Goal: Task Accomplishment & Management: Complete application form

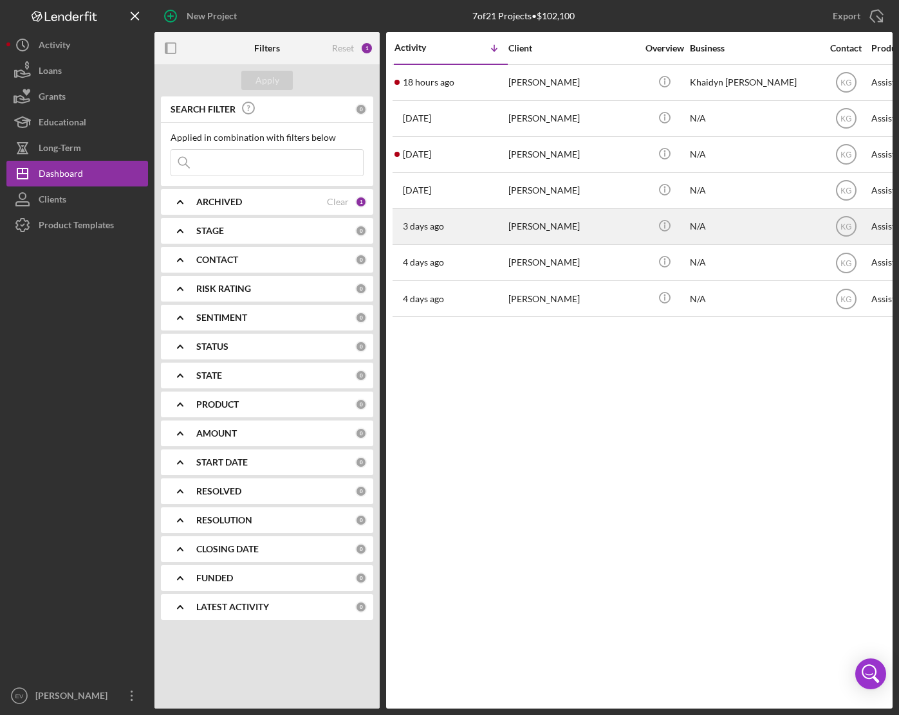
click at [543, 225] on div "[PERSON_NAME]" at bounding box center [572, 227] width 129 height 34
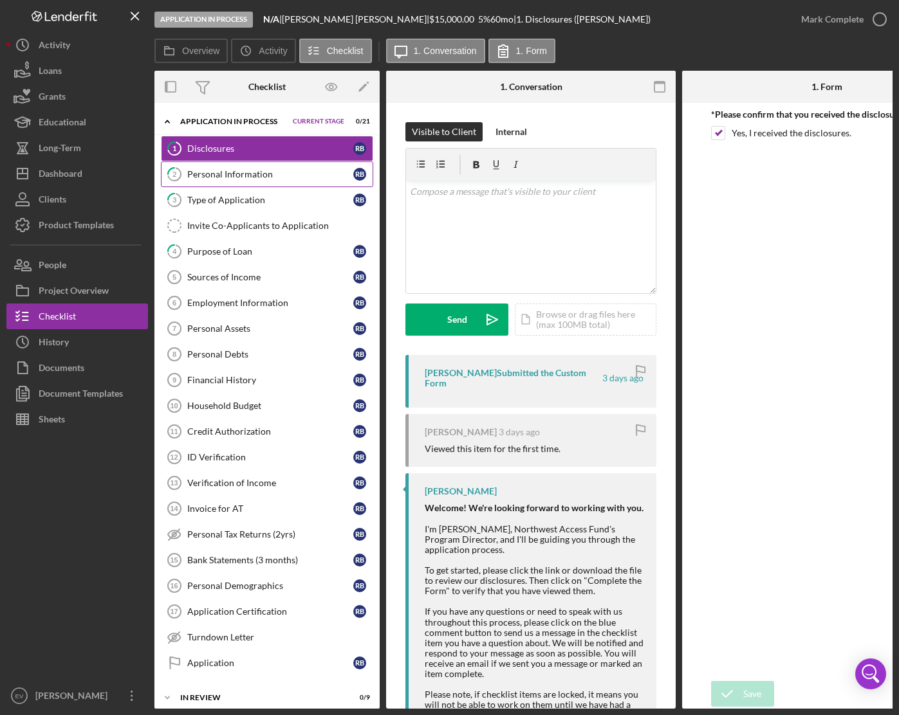
click at [270, 179] on div "Personal Information" at bounding box center [270, 174] width 166 height 10
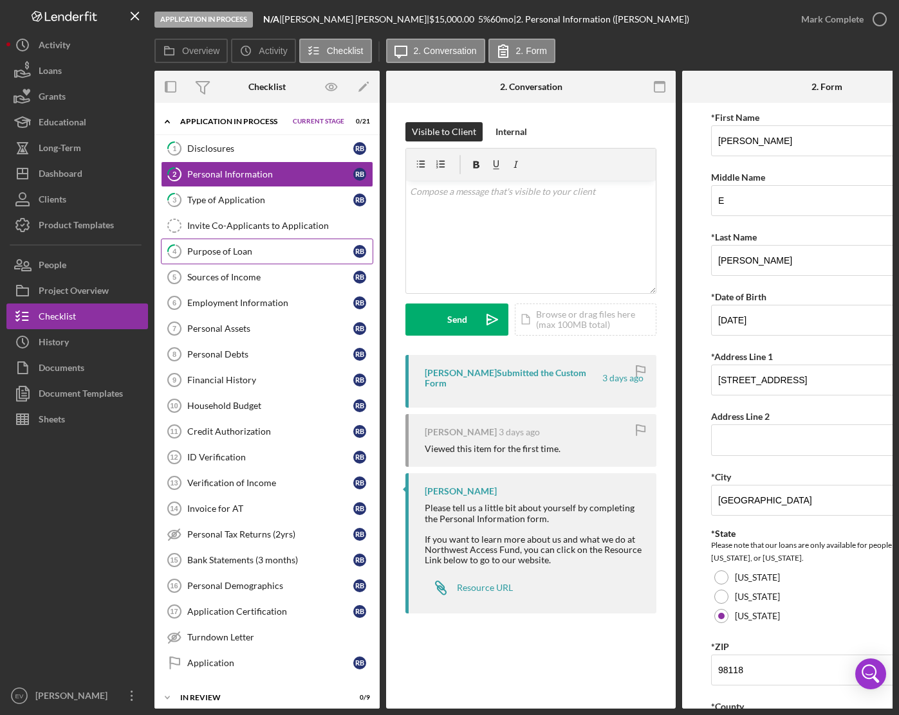
click at [258, 261] on link "4 Purpose of Loan R B" at bounding box center [267, 252] width 212 height 26
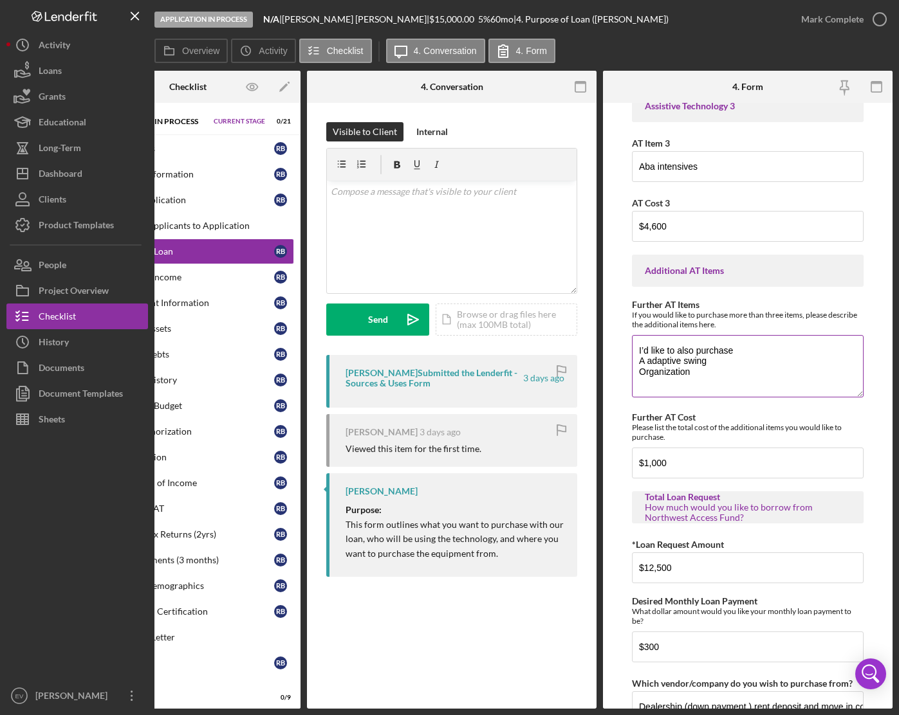
scroll to position [443, 0]
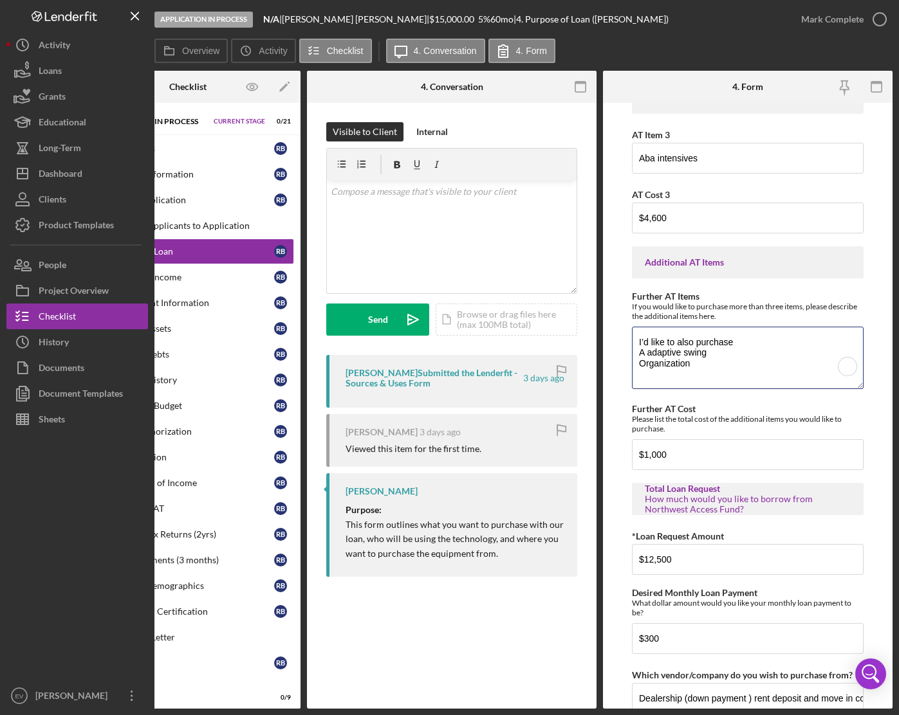
drag, startPoint x: 692, startPoint y: 363, endPoint x: 629, endPoint y: 319, distance: 77.6
click at [629, 319] on form "Purchase Information What Assistive Technology (AT) item(s) do you want to purc…" at bounding box center [747, 406] width 289 height 606
click at [709, 371] on textarea "I’d like to also purchase A adaptive swing Organization" at bounding box center [748, 358] width 232 height 62
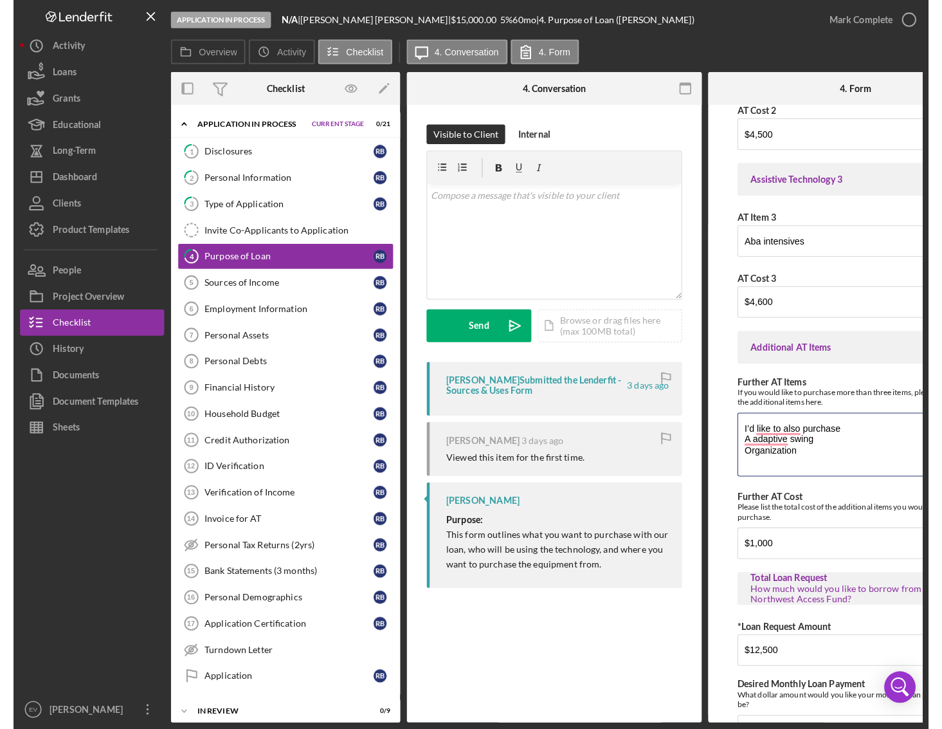
scroll to position [0, 0]
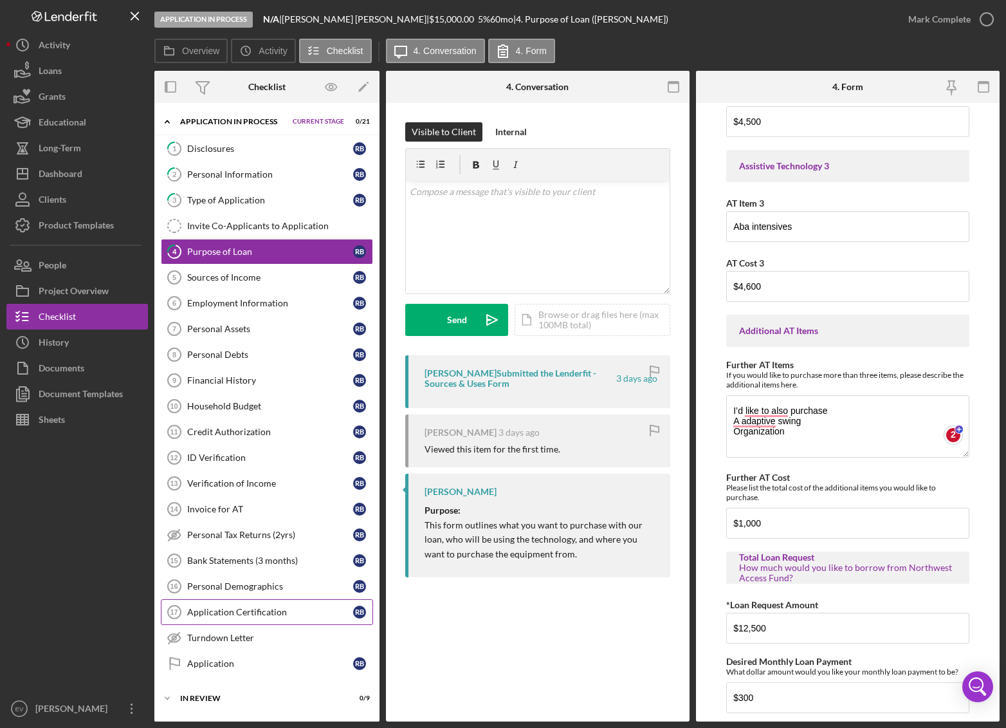
click at [273, 612] on div "Application Certification" at bounding box center [270, 612] width 166 height 10
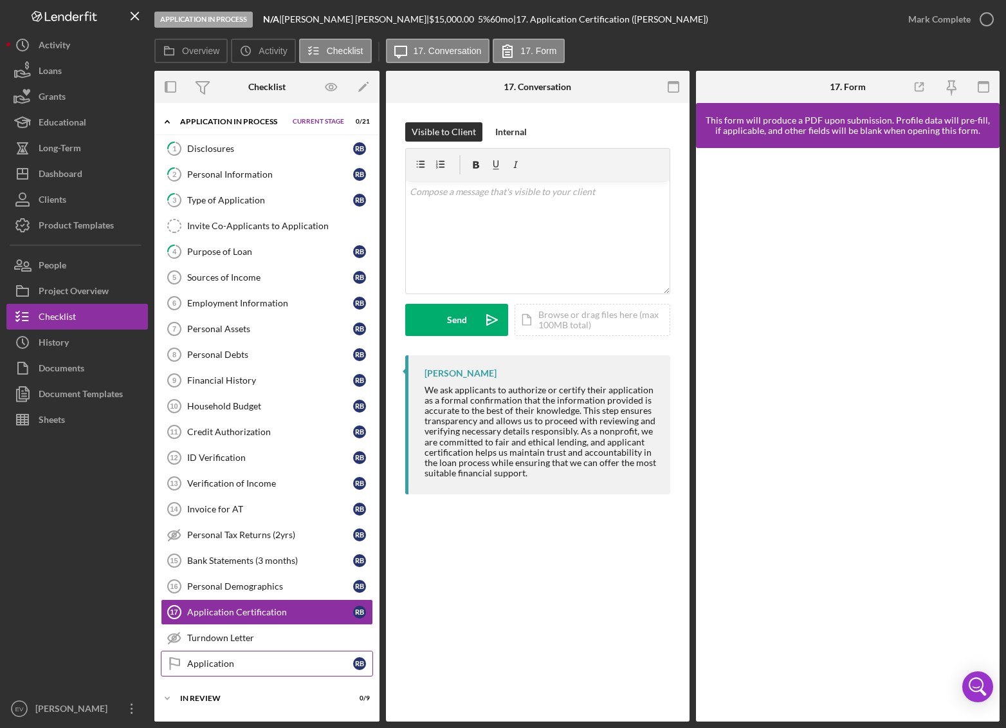
click at [268, 656] on link "Application Application R B" at bounding box center [267, 663] width 212 height 26
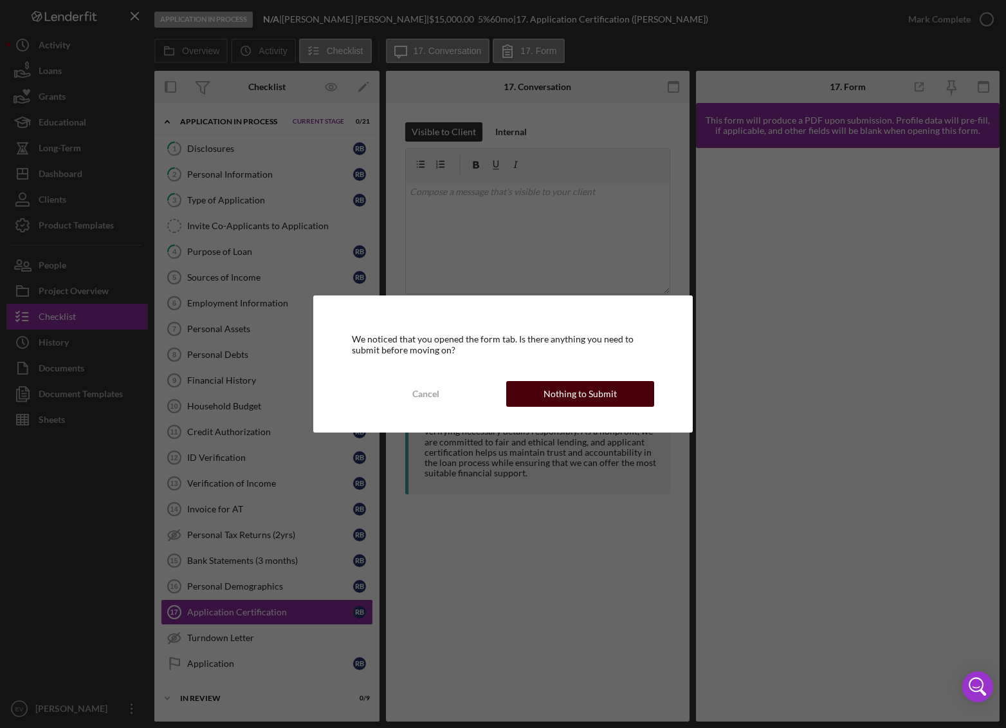
click at [551, 391] on div "Nothing to Submit" at bounding box center [580, 394] width 73 height 26
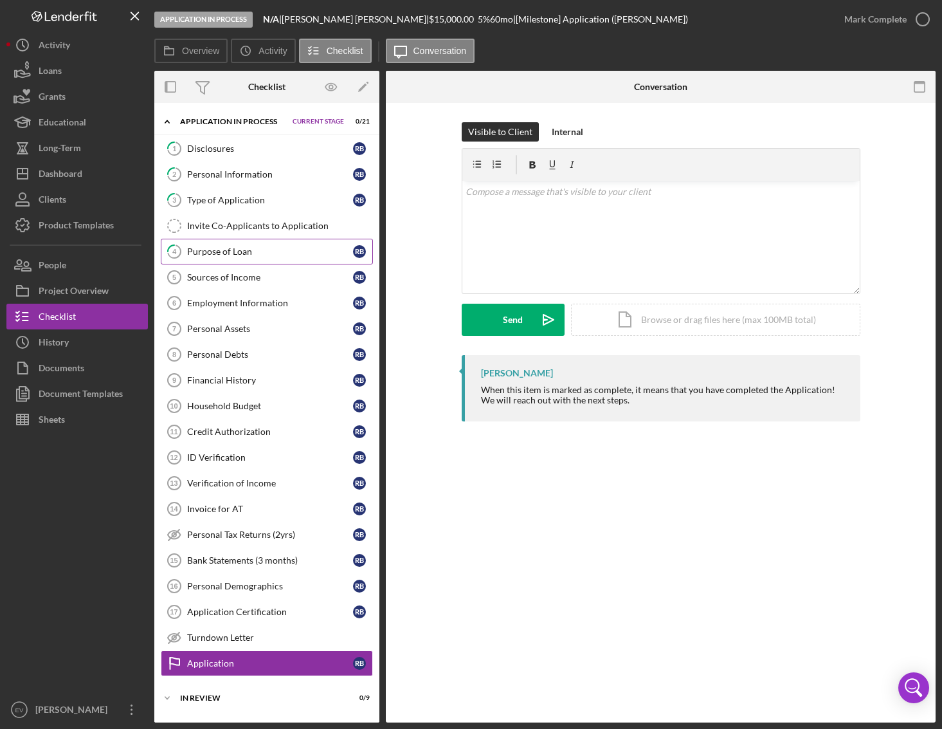
click at [230, 258] on link "4 Purpose of Loan R B" at bounding box center [267, 252] width 212 height 26
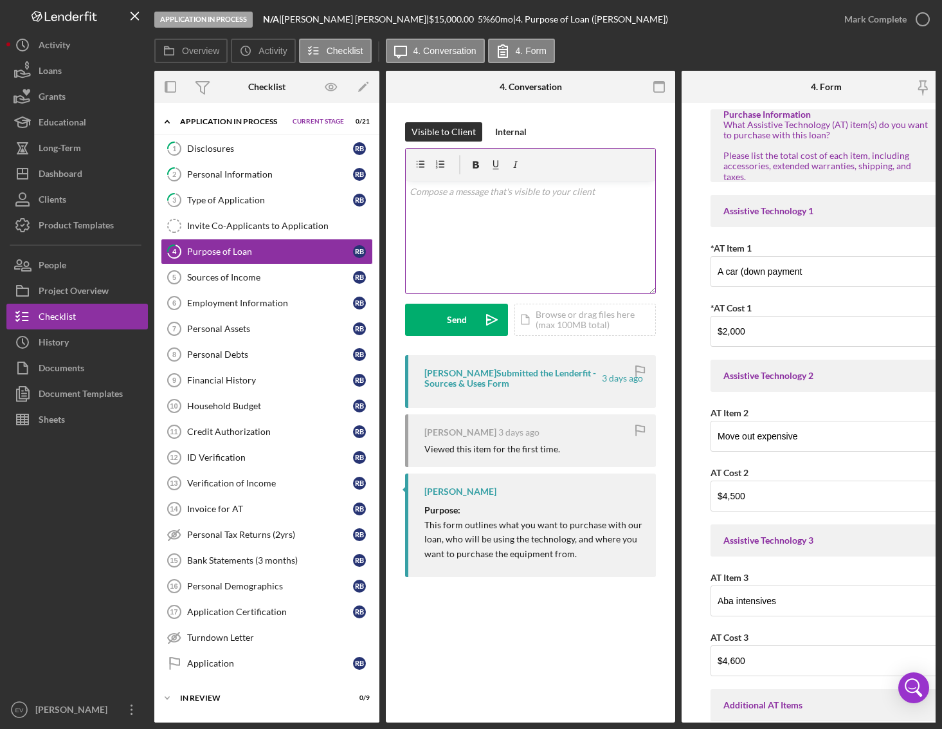
click at [521, 212] on div "v Color teal Color pink Remove color Add row above Add row below Add column bef…" at bounding box center [531, 237] width 250 height 113
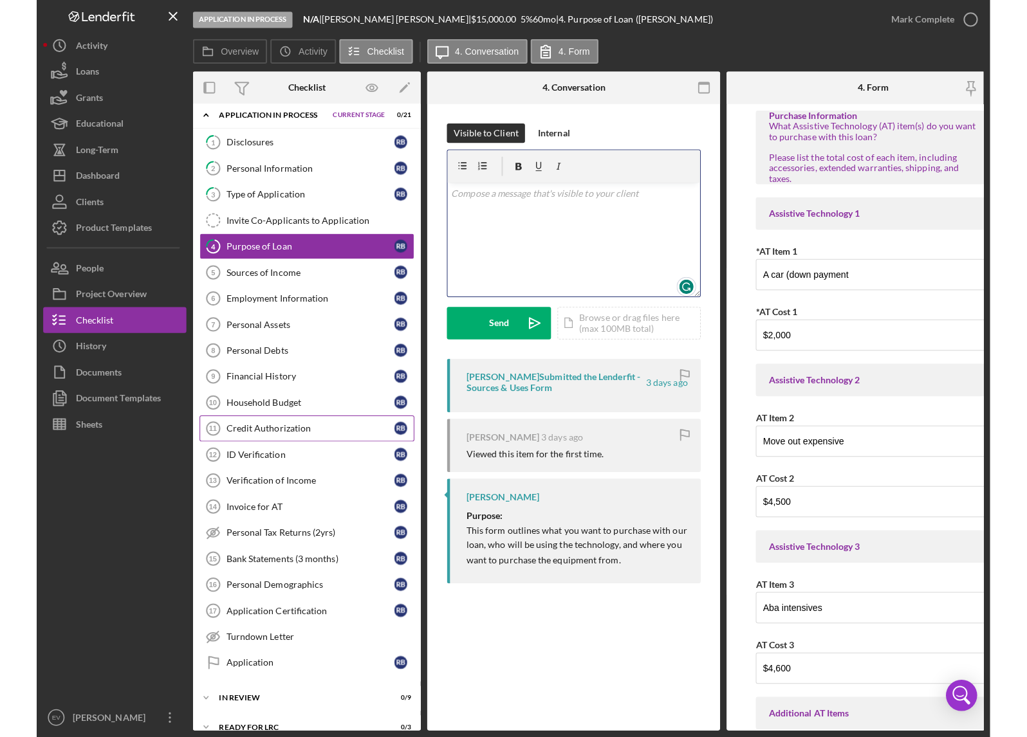
scroll to position [16, 0]
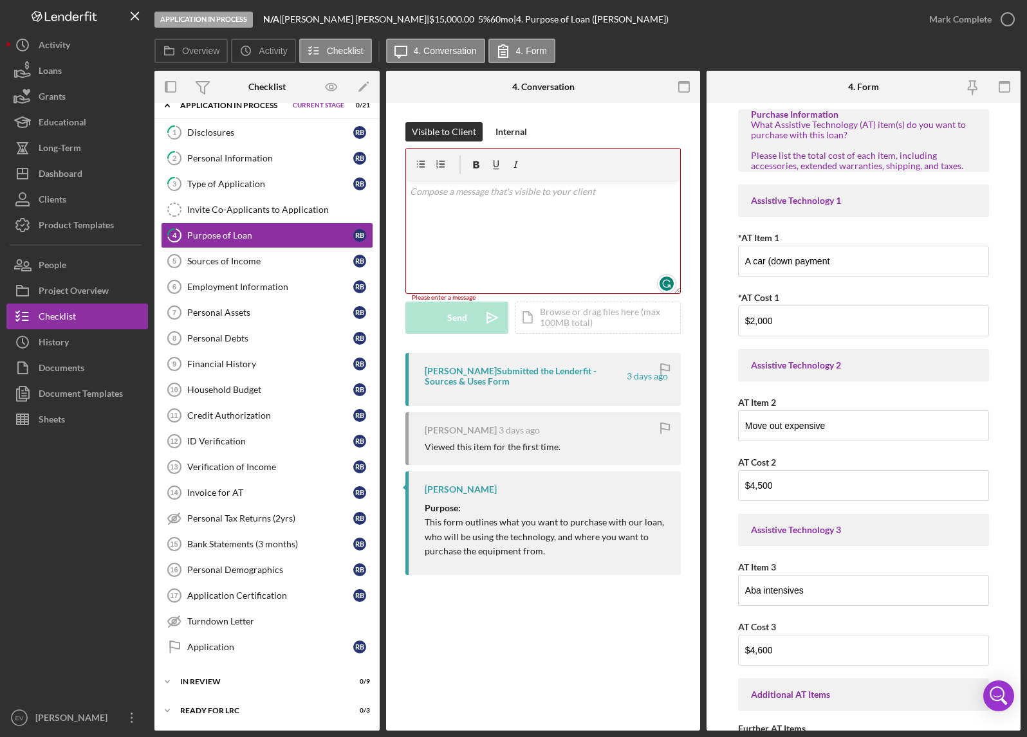
click at [454, 252] on div "v Color teal Color pink Remove color Add row above Add row below Add column bef…" at bounding box center [543, 237] width 274 height 113
click at [226, 268] on link "Sources of Income 5 Sources of Income R B" at bounding box center [267, 261] width 212 height 26
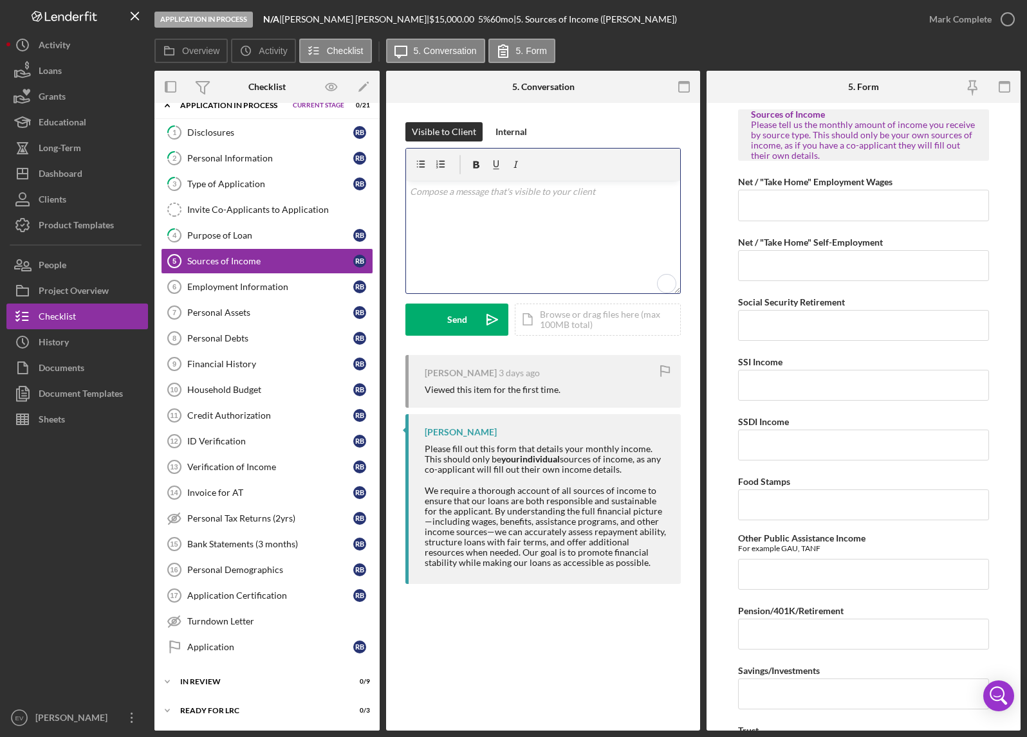
click at [529, 218] on div "v Color teal Color pink Remove color Add row above Add row below Add column bef…" at bounding box center [543, 237] width 274 height 113
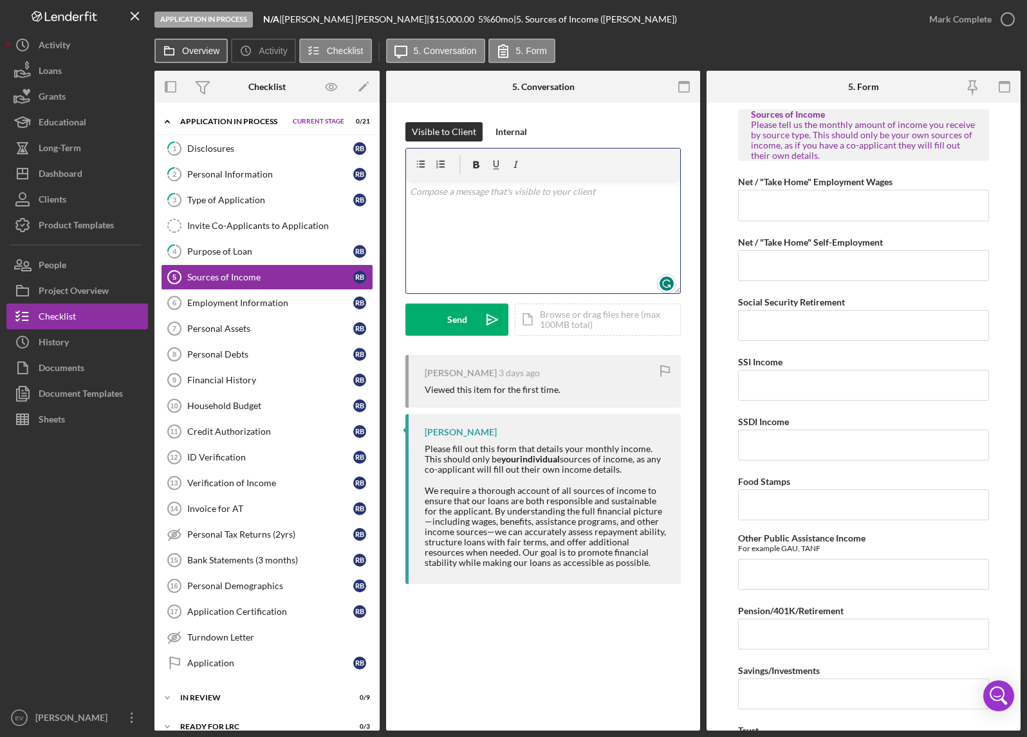
click at [185, 51] on label "Overview" at bounding box center [200, 51] width 37 height 10
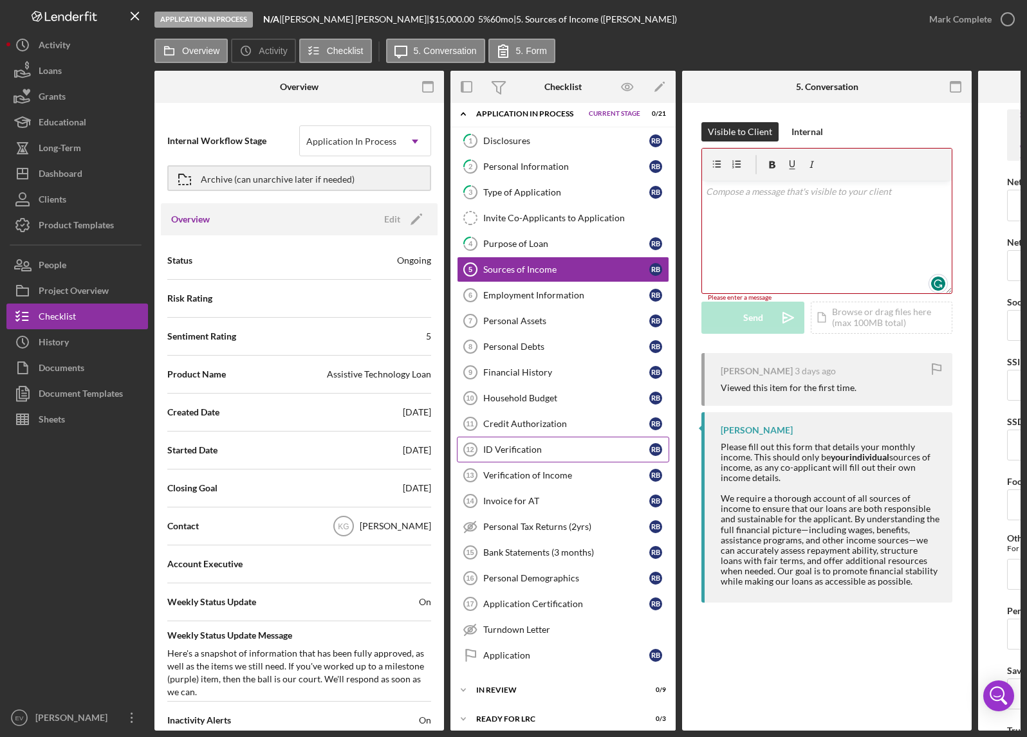
scroll to position [16, 0]
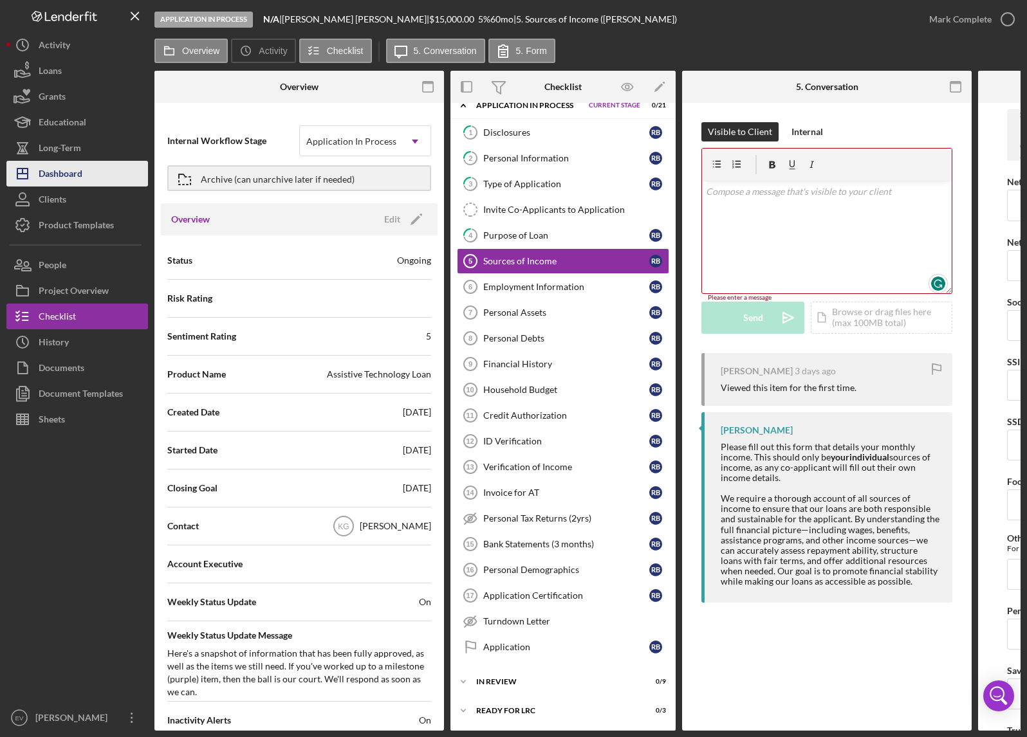
click at [59, 173] on div "Dashboard" at bounding box center [61, 175] width 44 height 29
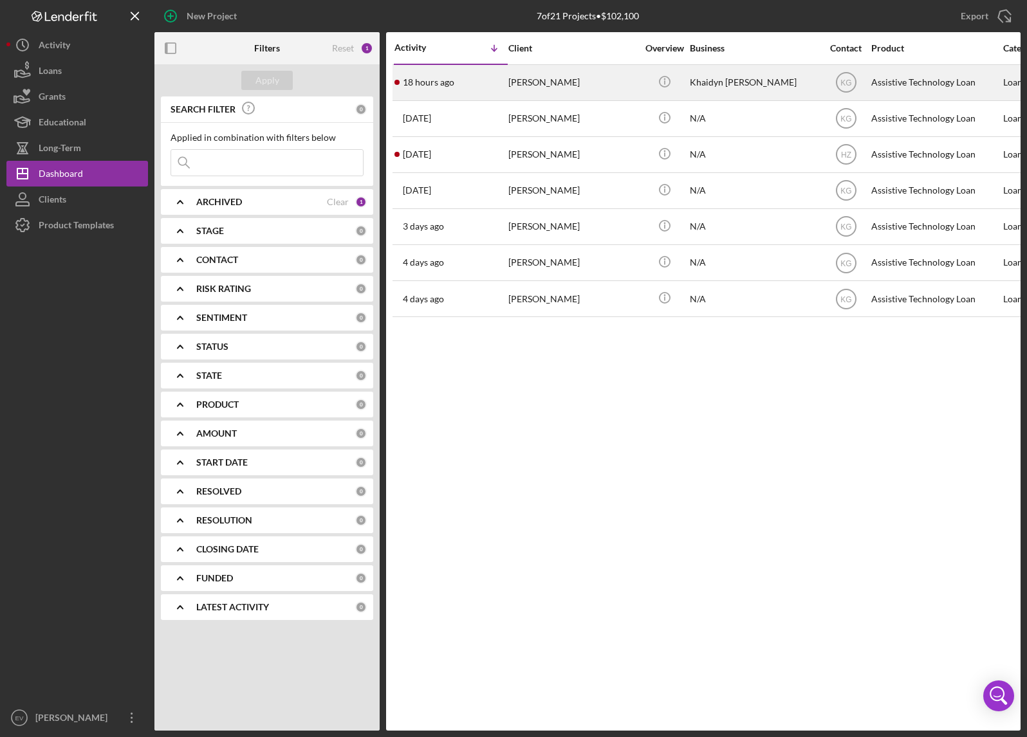
click at [540, 93] on div "[PERSON_NAME]" at bounding box center [572, 83] width 129 height 34
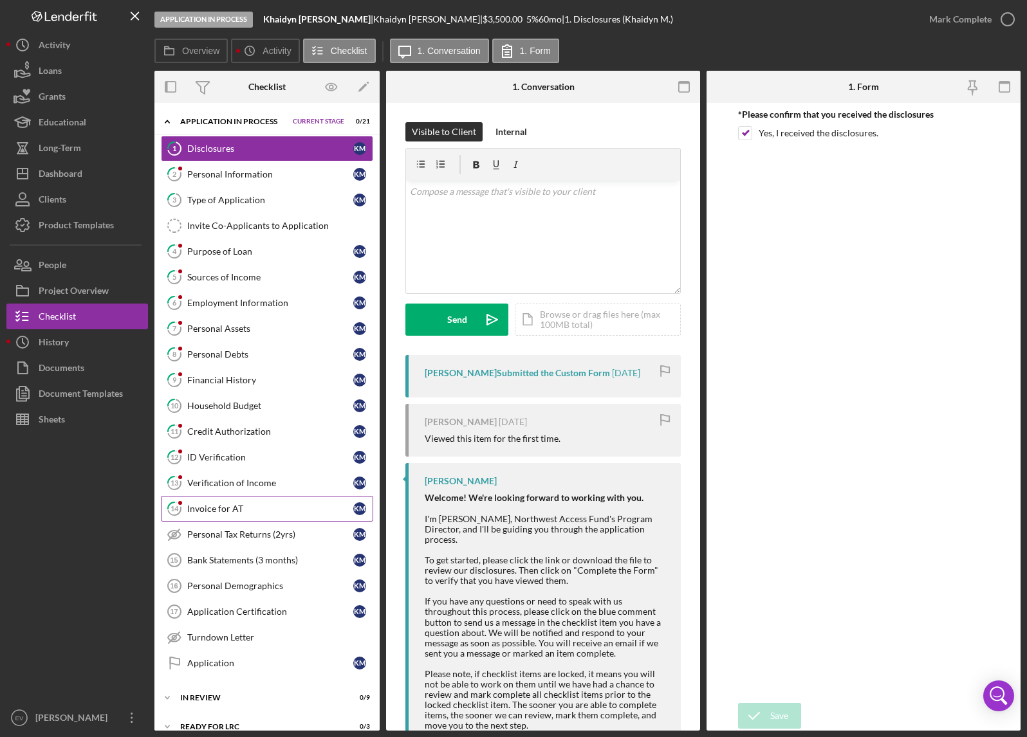
click at [271, 506] on div "Invoice for AT" at bounding box center [270, 509] width 166 height 10
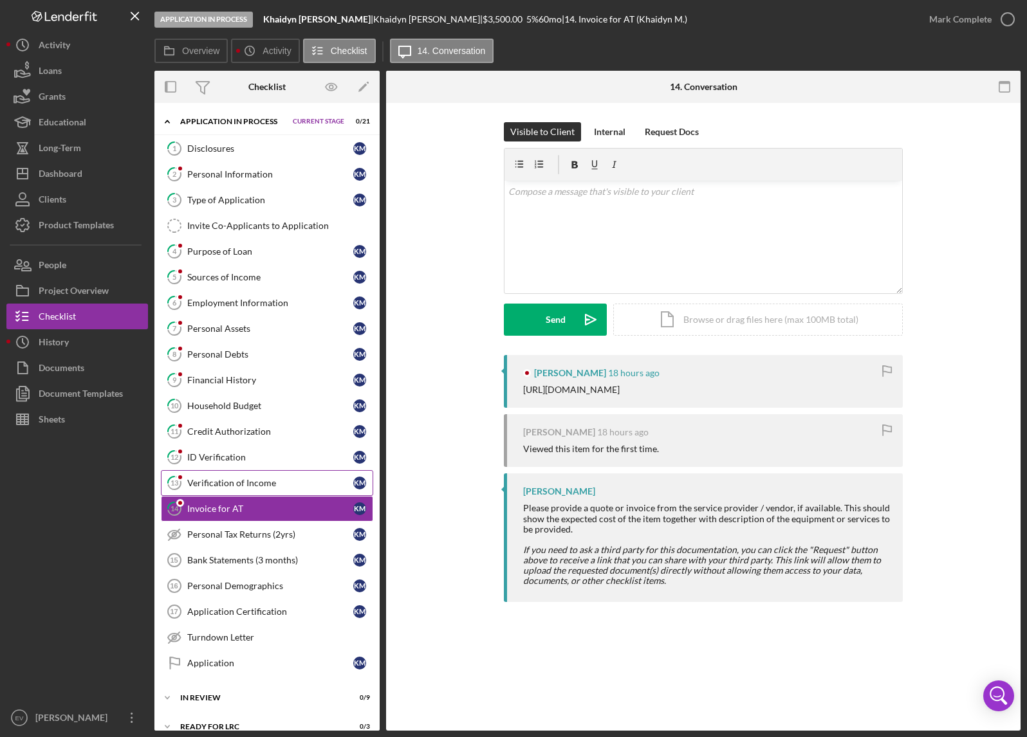
click at [266, 478] on div "Verification of Income" at bounding box center [270, 483] width 166 height 10
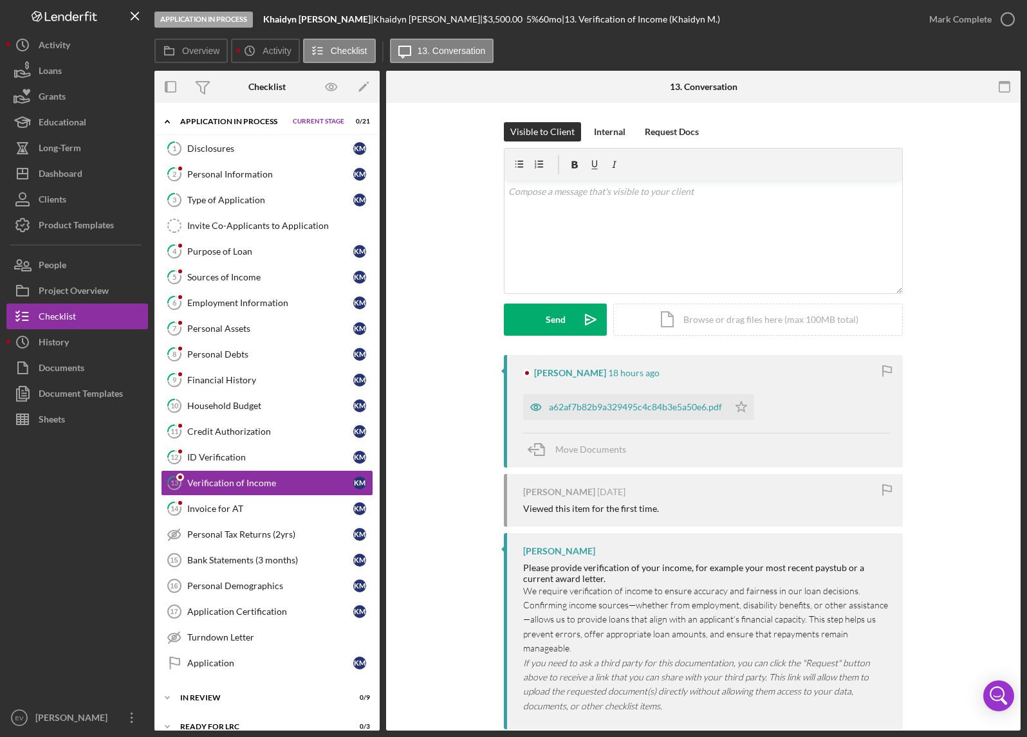
click at [533, 510] on div "Viewed this item for the first time." at bounding box center [591, 509] width 136 height 10
drag, startPoint x: 533, startPoint y: 510, endPoint x: 718, endPoint y: 511, distance: 185.3
click at [718, 511] on div "Viewed this item for the first time." at bounding box center [706, 509] width 367 height 10
drag, startPoint x: 672, startPoint y: 509, endPoint x: 533, endPoint y: 508, distance: 139.0
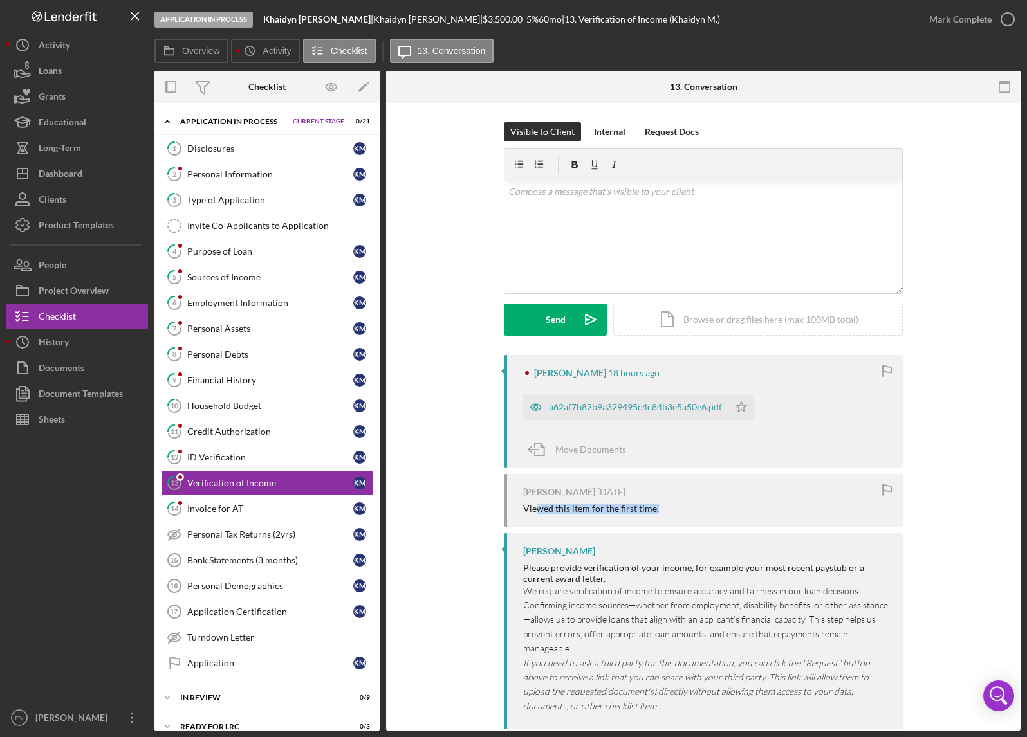
click at [533, 507] on div "Viewed this item for the first time." at bounding box center [706, 509] width 367 height 10
click at [533, 508] on div "Viewed this item for the first time." at bounding box center [591, 509] width 136 height 10
click at [273, 508] on div "Invoice for AT" at bounding box center [270, 509] width 166 height 10
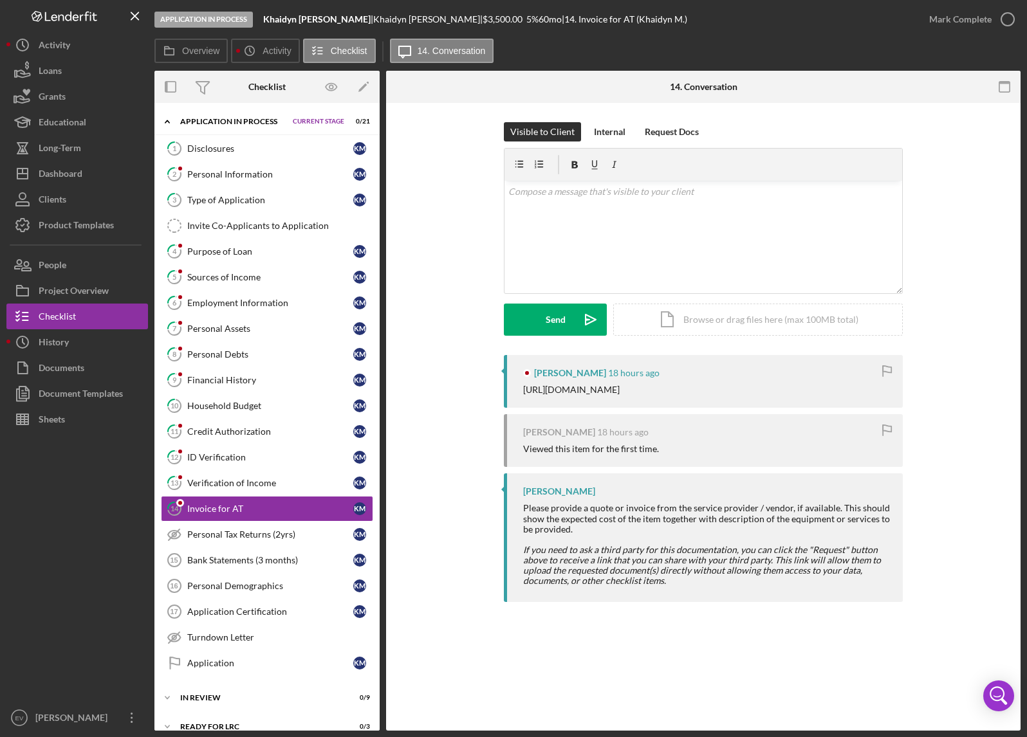
click at [656, 378] on div "Khaidyn [PERSON_NAME] 18 hours ago [URL][DOMAIN_NAME]" at bounding box center [703, 381] width 399 height 53
click at [663, 396] on div "Khaidyn [PERSON_NAME] 18 hours ago [URL][DOMAIN_NAME]" at bounding box center [703, 381] width 399 height 53
click at [663, 392] on div "Khaidyn [PERSON_NAME] 18 hours ago [URL][DOMAIN_NAME]" at bounding box center [703, 381] width 399 height 53
click at [620, 392] on div "[URL][DOMAIN_NAME]" at bounding box center [571, 390] width 96 height 10
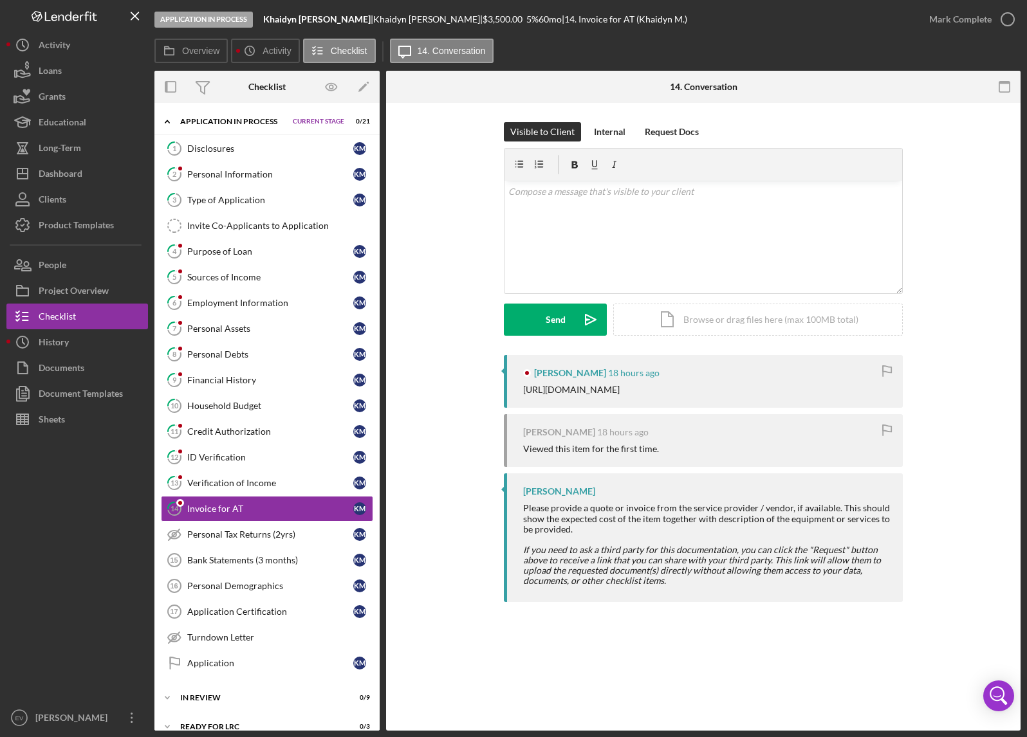
click at [620, 390] on div "[URL][DOMAIN_NAME]" at bounding box center [571, 390] width 96 height 10
click at [278, 484] on div "Verification of Income" at bounding box center [270, 483] width 166 height 10
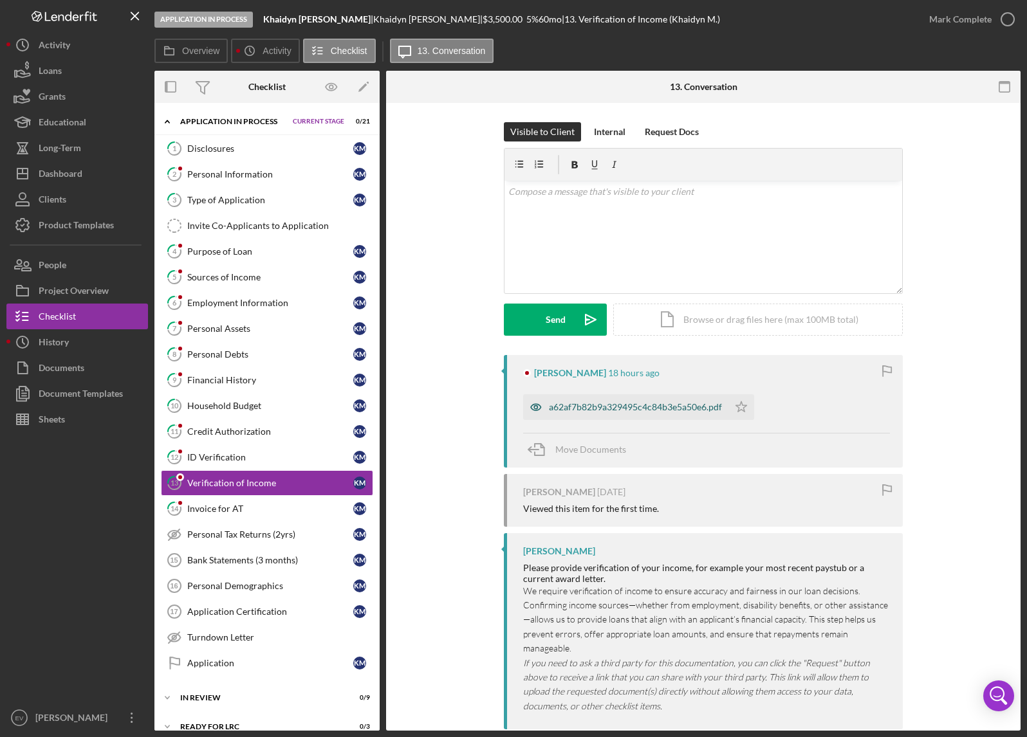
click at [607, 403] on div "a62af7b82b9a329495c4c84b3e5a50e6.pdf" at bounding box center [635, 407] width 173 height 10
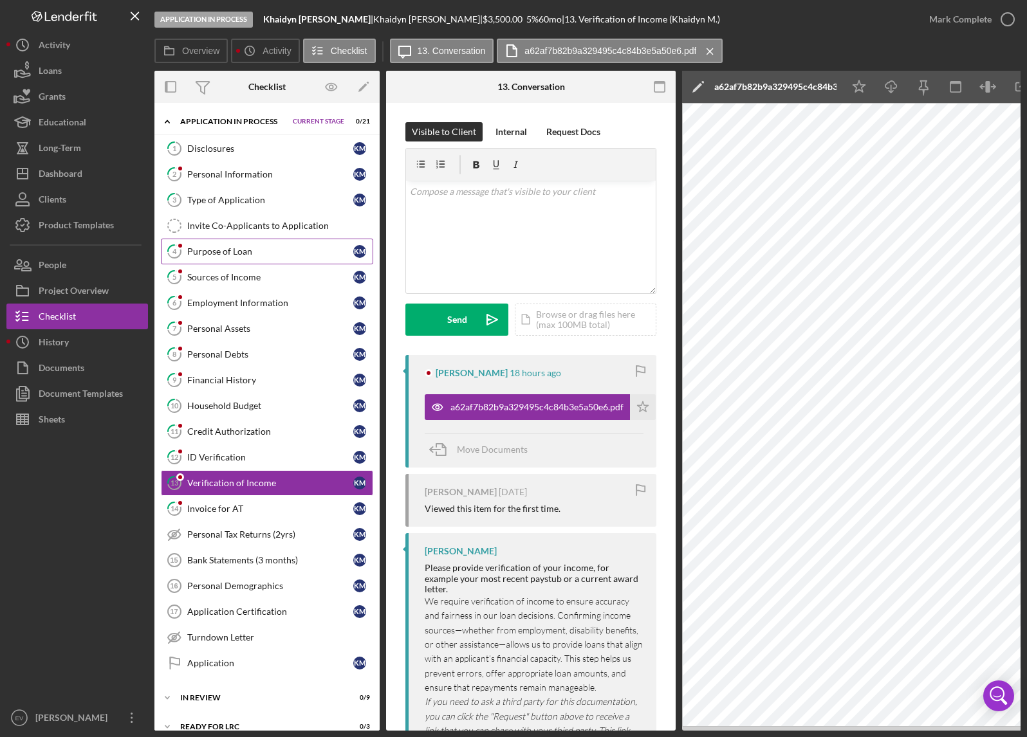
click at [232, 247] on div "Purpose of Loan" at bounding box center [270, 251] width 166 height 10
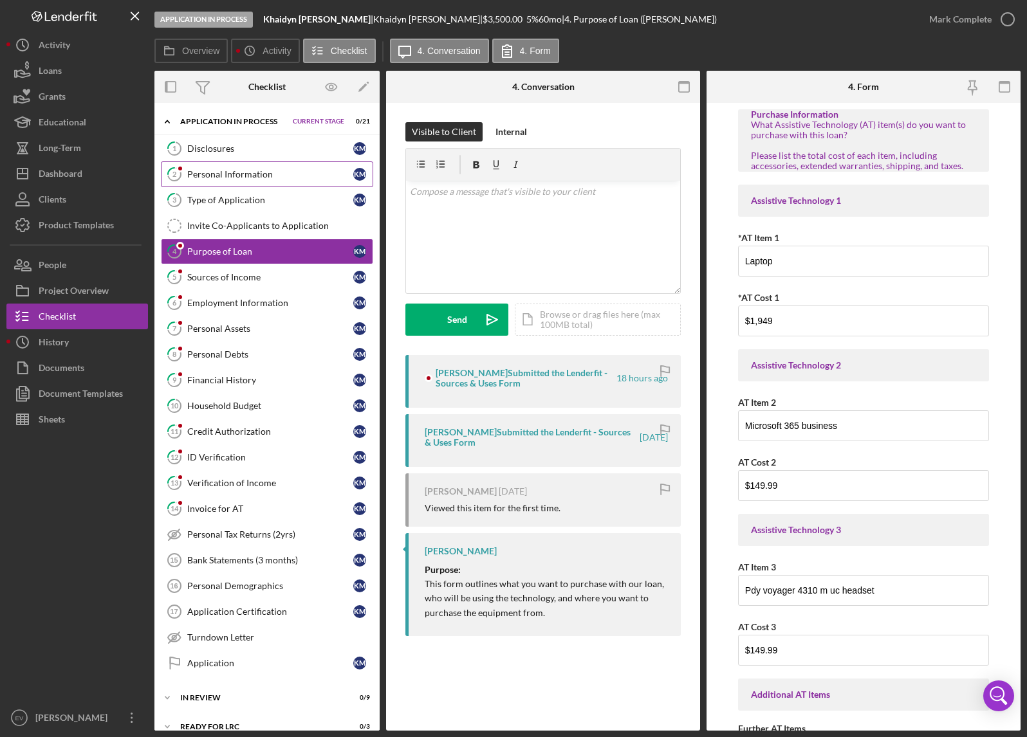
click at [232, 180] on link "2 Personal Information K M" at bounding box center [267, 174] width 212 height 26
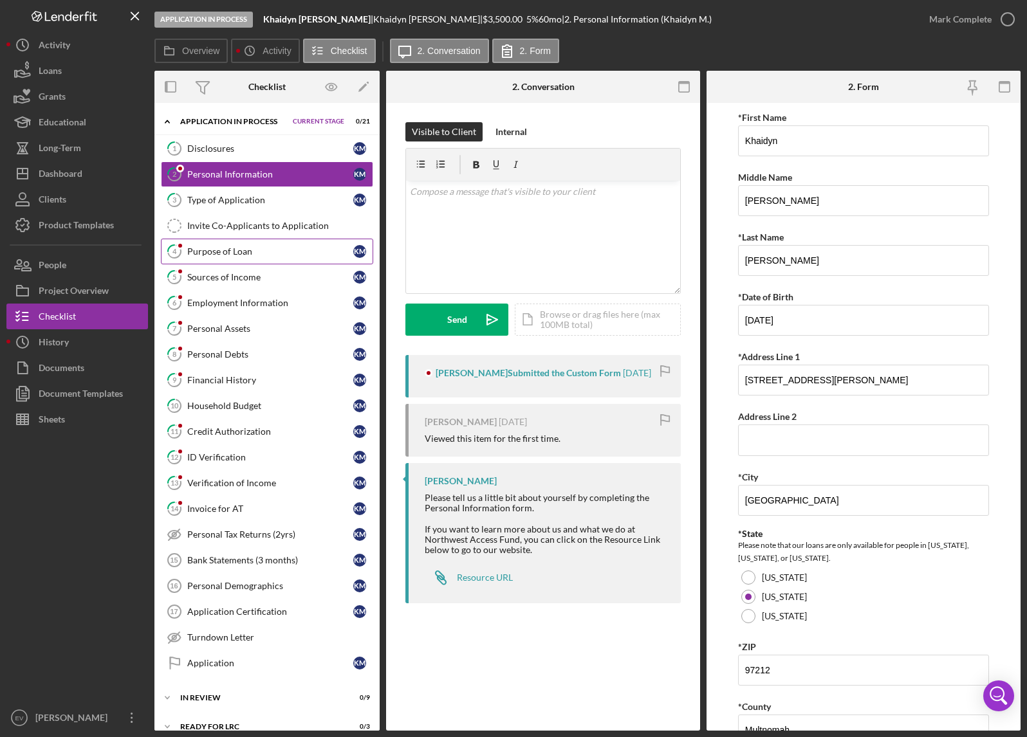
click at [226, 251] on div "Purpose of Loan" at bounding box center [270, 251] width 166 height 10
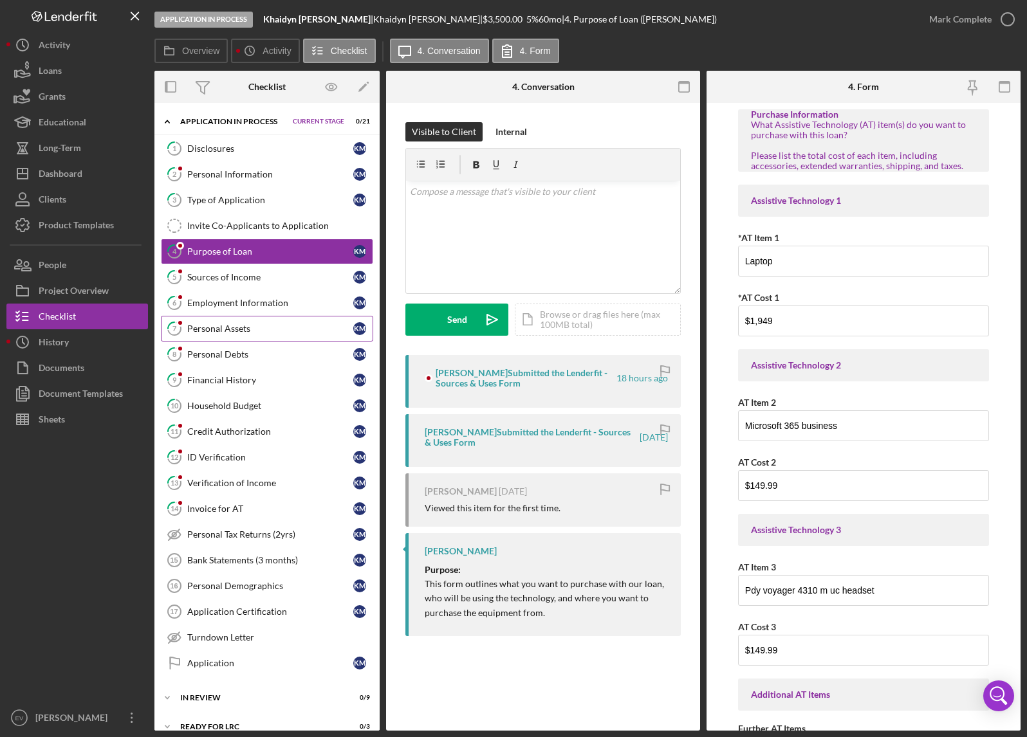
click at [245, 335] on link "7 Personal Assets K M" at bounding box center [267, 329] width 212 height 26
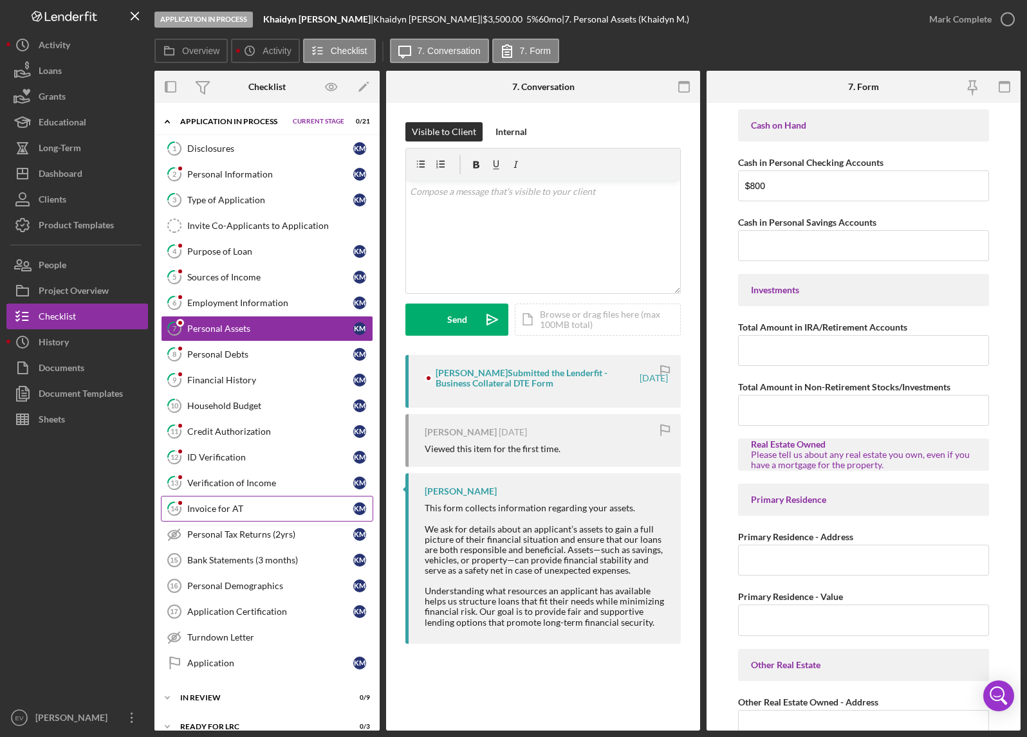
click at [248, 508] on div "Invoice for AT" at bounding box center [270, 509] width 166 height 10
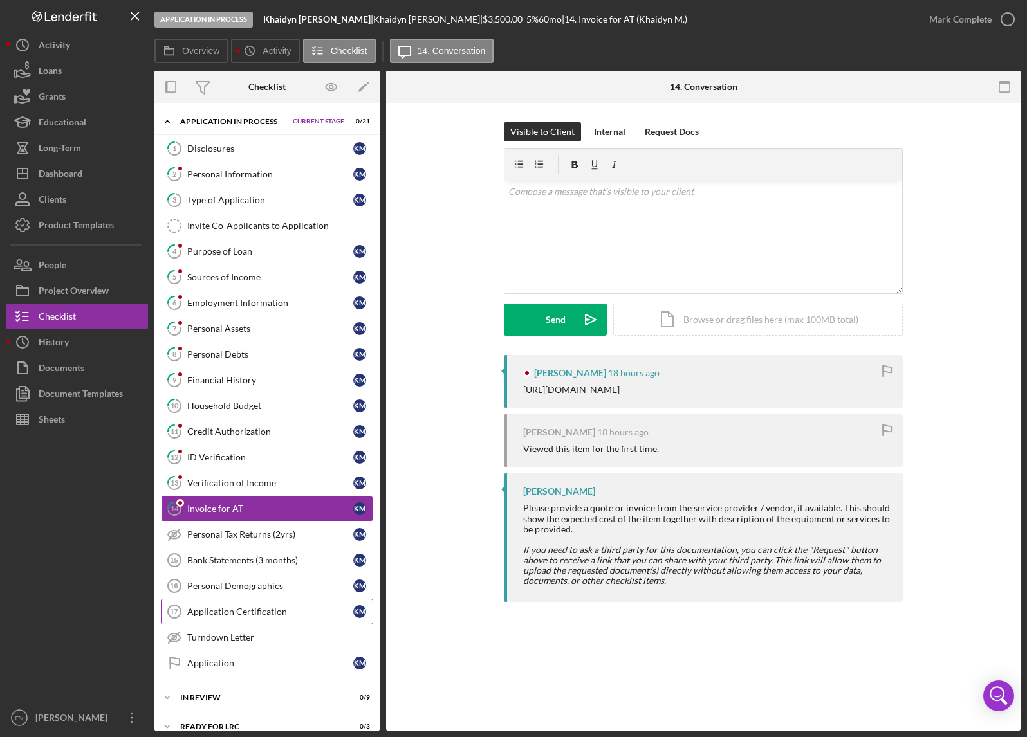
click at [250, 615] on div "Application Certification" at bounding box center [270, 612] width 166 height 10
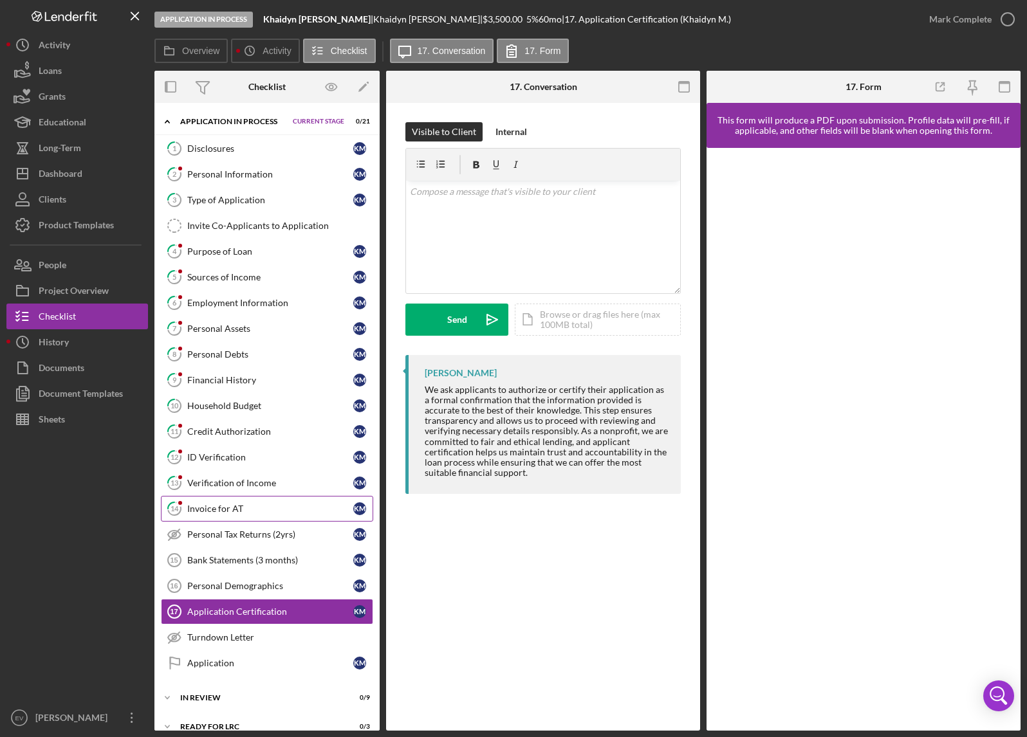
click at [235, 510] on div "Invoice for AT" at bounding box center [270, 509] width 166 height 10
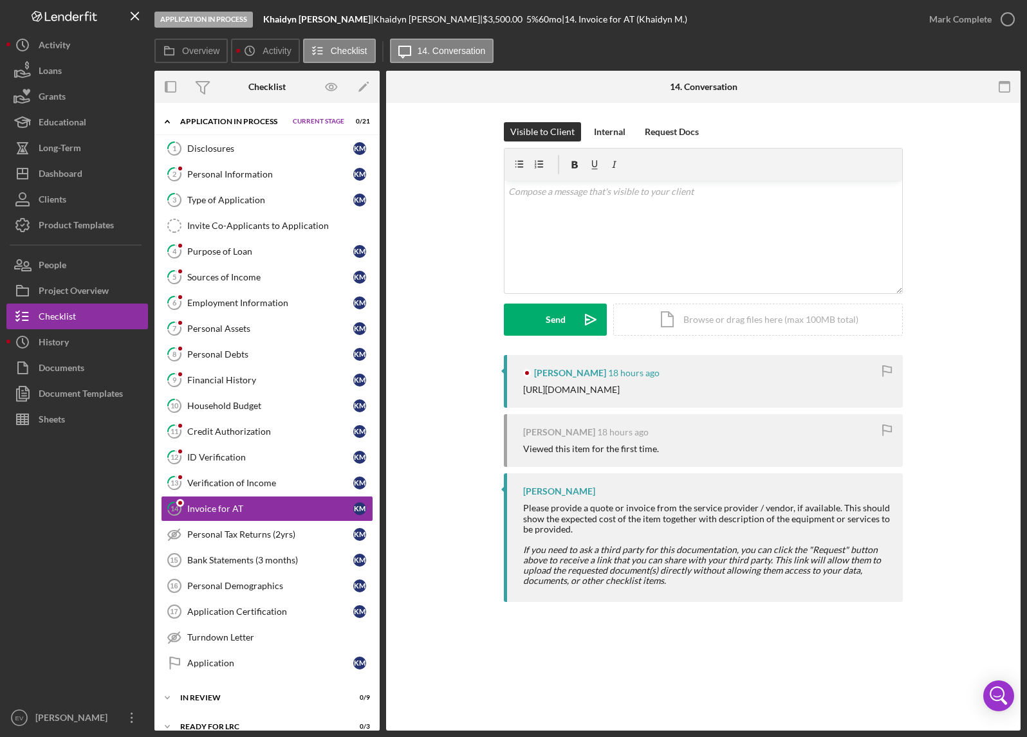
drag, startPoint x: 838, startPoint y: 389, endPoint x: 522, endPoint y: 386, distance: 315.9
click at [522, 386] on div "Khaidyn [PERSON_NAME] 18 hours ago [URL][DOMAIN_NAME]" at bounding box center [703, 381] width 399 height 53
copy div "[URL][DOMAIN_NAME]"
click at [239, 663] on div "Application" at bounding box center [270, 663] width 166 height 10
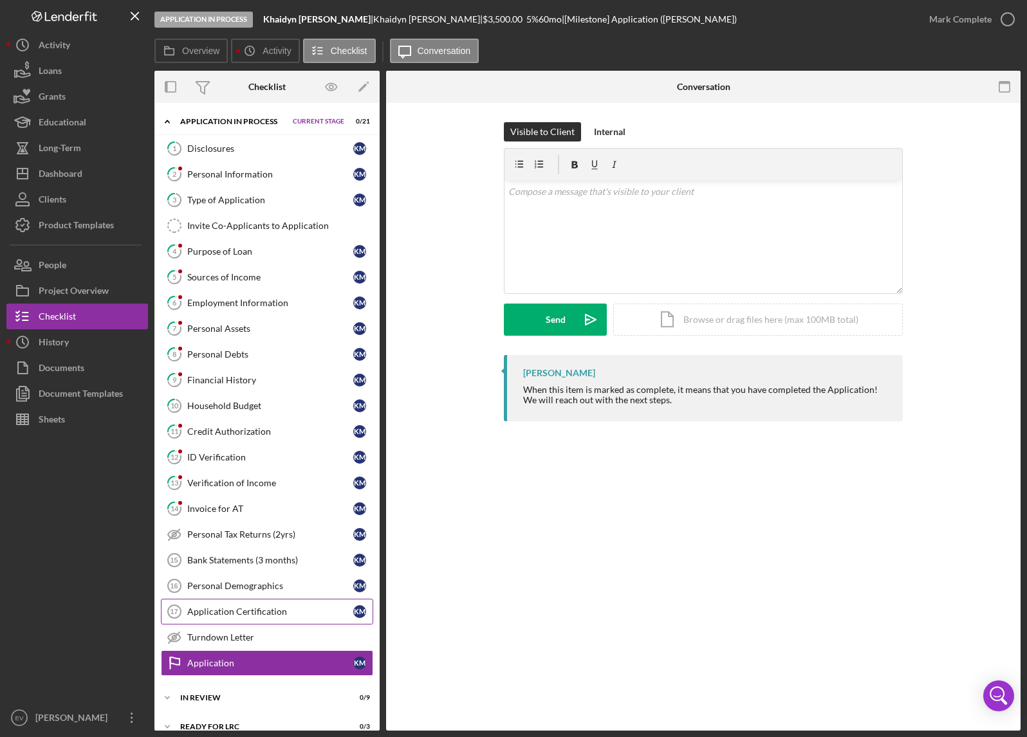
click at [267, 609] on div "Application Certification" at bounding box center [270, 612] width 166 height 10
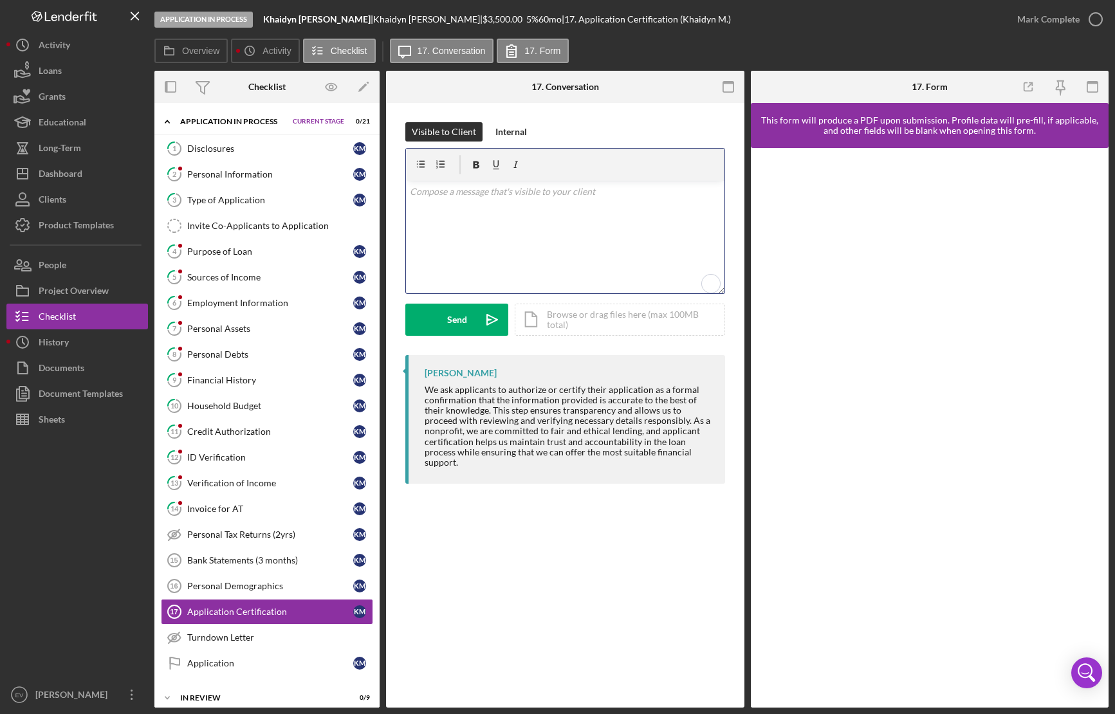
click at [454, 242] on div "v Color teal Color pink Remove color Add row above Add row below Add column bef…" at bounding box center [565, 237] width 318 height 113
click at [510, 188] on p at bounding box center [565, 192] width 311 height 14
click at [69, 179] on div "Dashboard" at bounding box center [61, 175] width 44 height 29
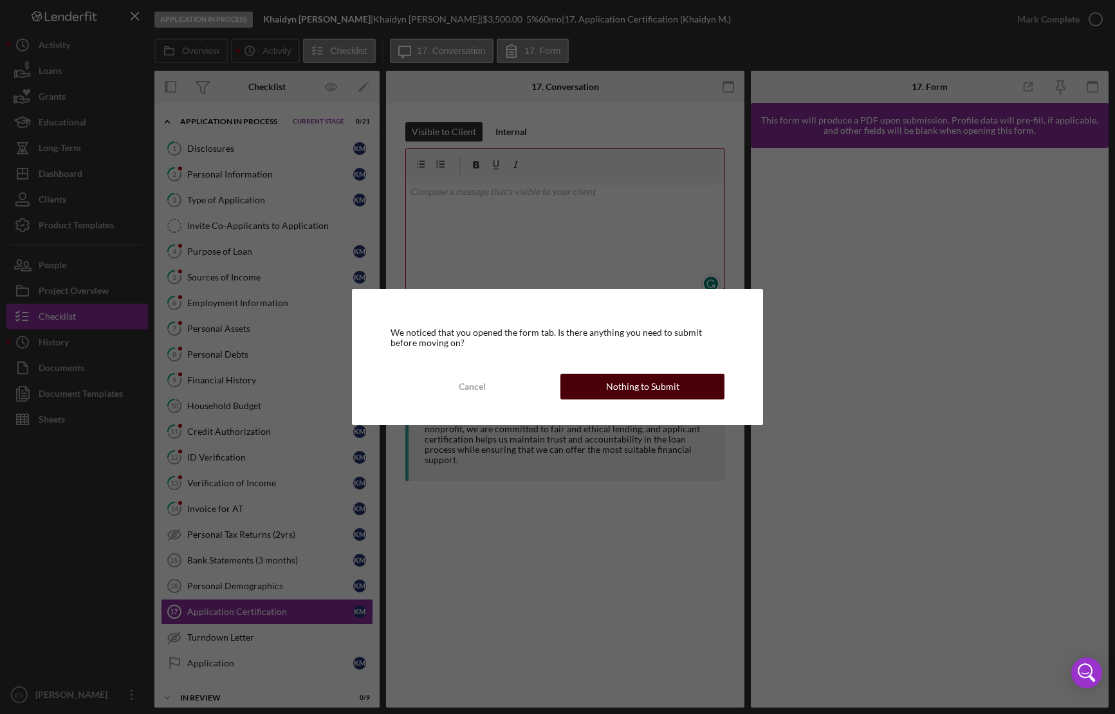
click at [610, 381] on div "Nothing to Submit" at bounding box center [642, 387] width 73 height 26
